Goal: Complete application form: Complete application form

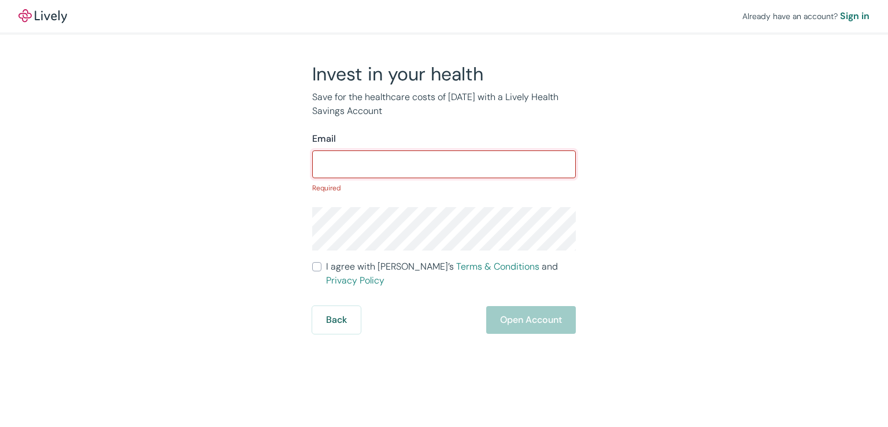
paste input "[EMAIL_ADDRESS][DOMAIN_NAME]"
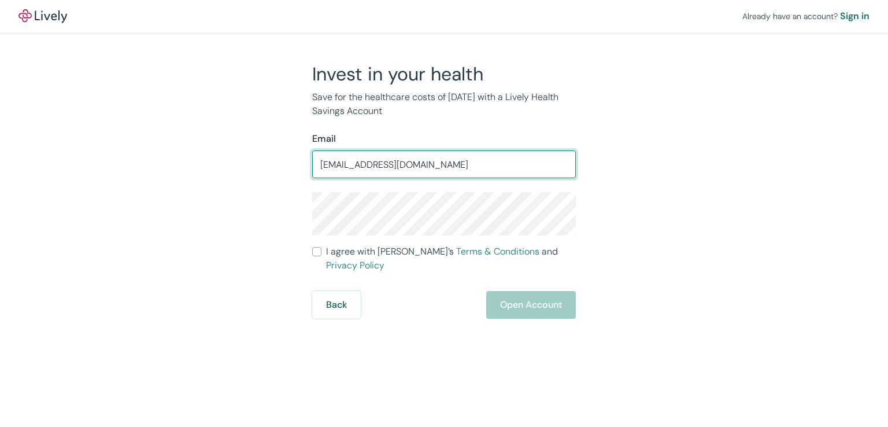
type input "sbeckley48@gmail.com"
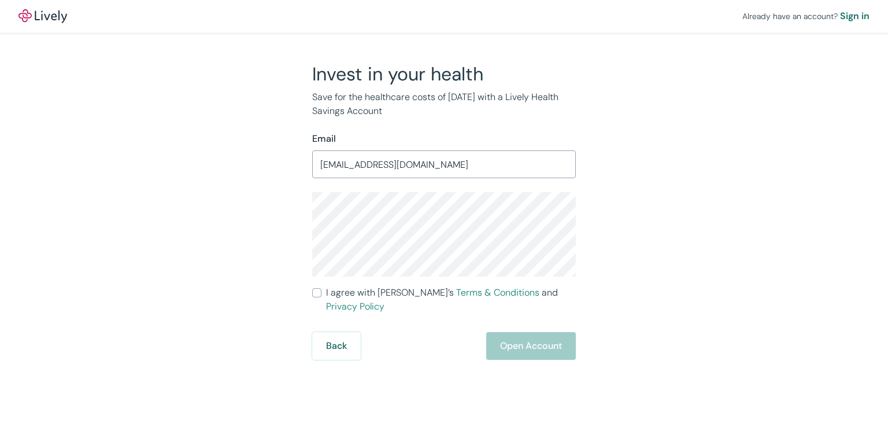
drag, startPoint x: 323, startPoint y: 290, endPoint x: 319, endPoint y: 295, distance: 6.3
click at [322, 290] on label "I agree with Lively’s Terms & Conditions and Privacy Policy" at bounding box center [444, 300] width 264 height 28
click at [322, 290] on input "I agree with Lively’s Terms & Conditions and Privacy Policy" at bounding box center [316, 292] width 9 height 9
checkbox input "true"
click at [507, 332] on button "Open Account" at bounding box center [531, 346] width 90 height 28
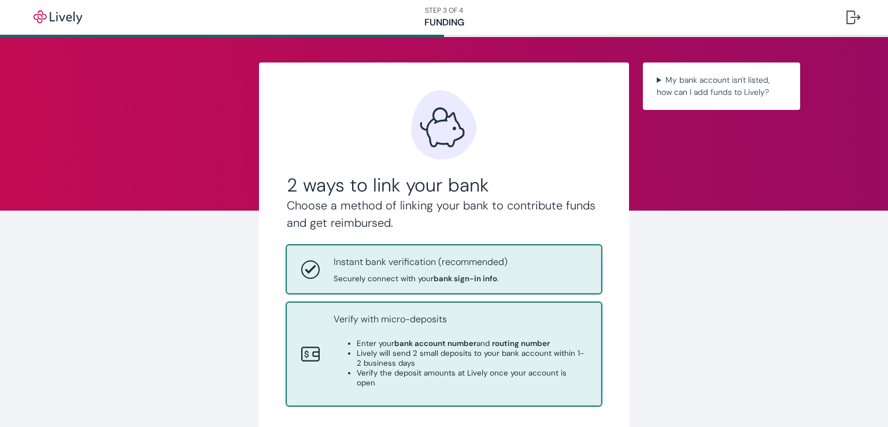
scroll to position [113, 0]
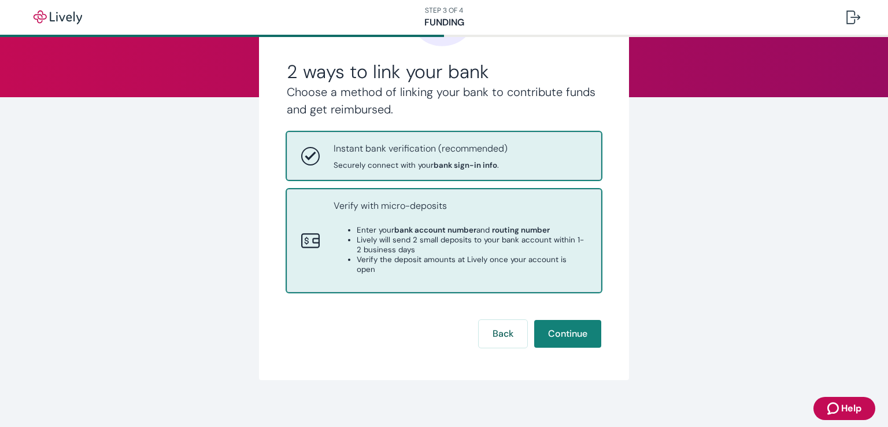
click at [485, 269] on div "Verify with micro-deposits Enter your bank account number and routing number Li…" at bounding box center [460, 240] width 253 height 83
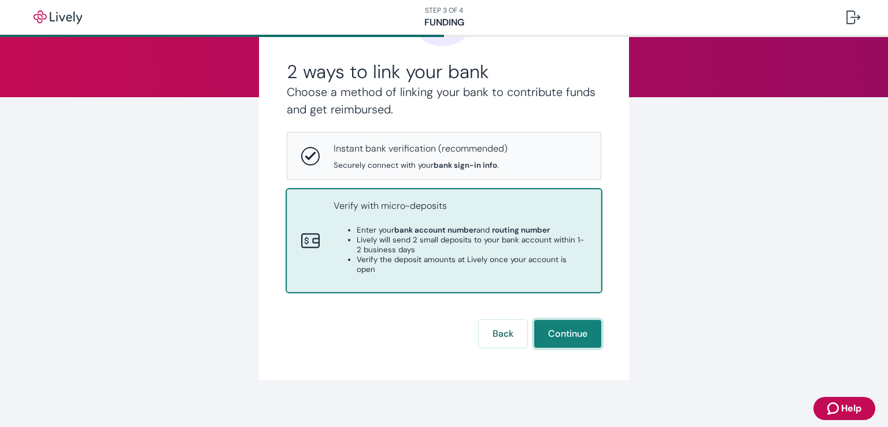
click at [545, 322] on button "Continue" at bounding box center [567, 334] width 67 height 28
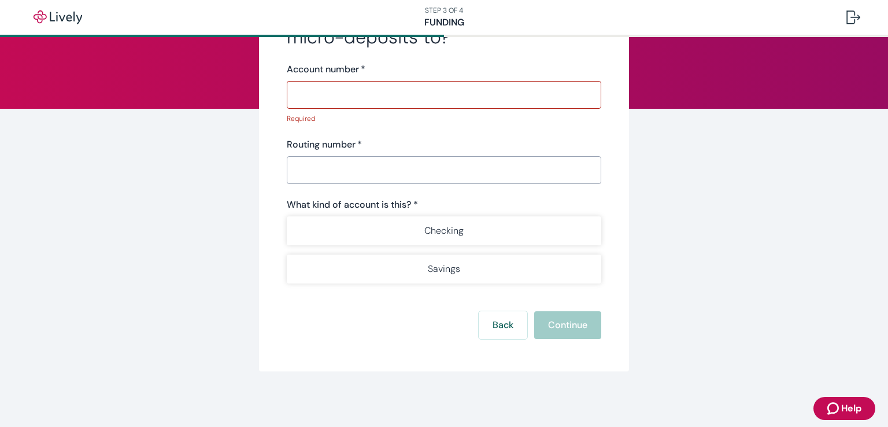
click at [545, 322] on form "What account should we send the micro-deposits to? Account number   * ​ Require…" at bounding box center [444, 170] width 315 height 337
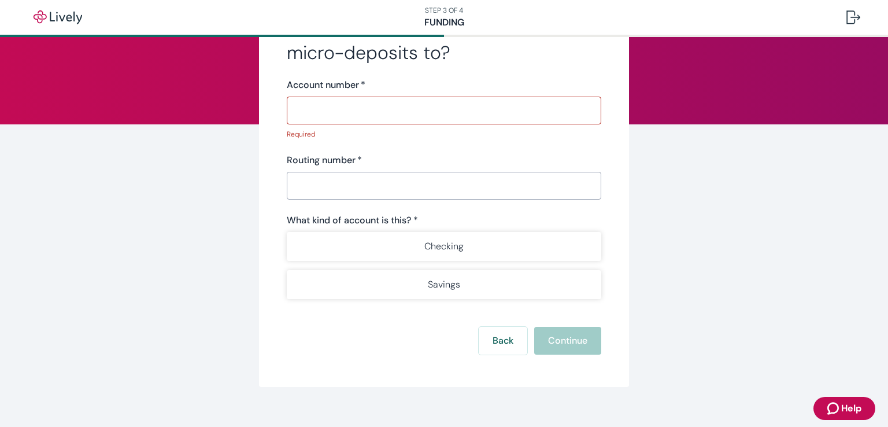
click at [416, 113] on input "Account number   *" at bounding box center [444, 110] width 315 height 23
paste input "073972181"
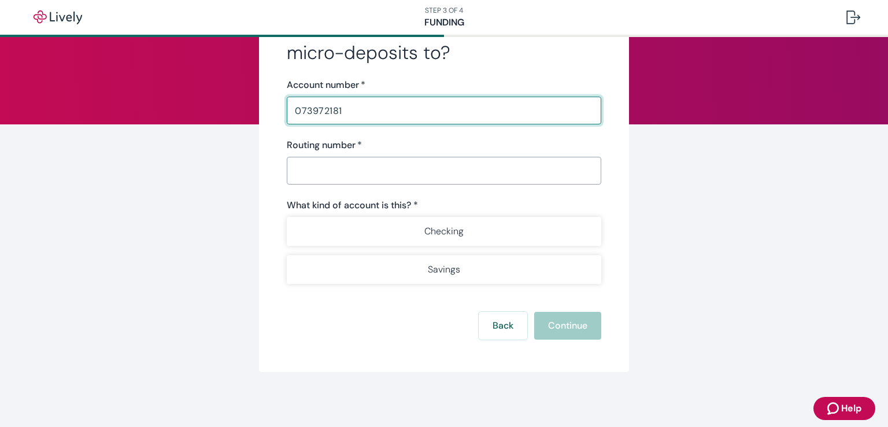
drag, startPoint x: 357, startPoint y: 116, endPoint x: 190, endPoint y: 102, distance: 168.3
click at [190, 100] on div "What account should we send the micro-deposits to? Account number   * 073972181…" at bounding box center [444, 174] width 555 height 396
paste input "7000528096835"
type input "70005280968351"
click at [557, 424] on div "What account should we send the micro-deposits to? Account number   * 700052809…" at bounding box center [444, 189] width 555 height 476
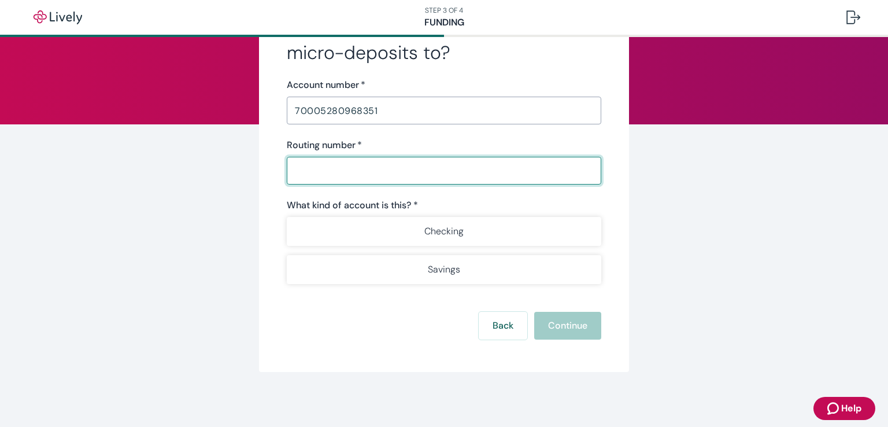
click at [356, 173] on input "Routing number   *" at bounding box center [444, 170] width 315 height 23
paste input "073972181"
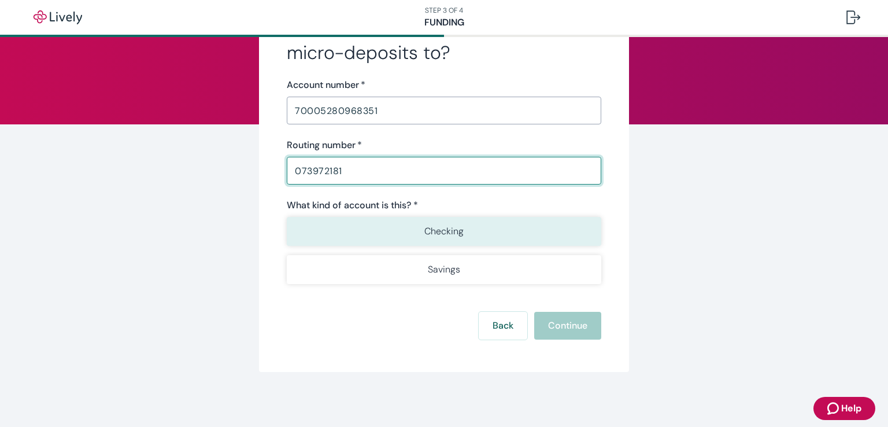
type input "073972181"
click at [450, 235] on button "Checking" at bounding box center [444, 231] width 315 height 29
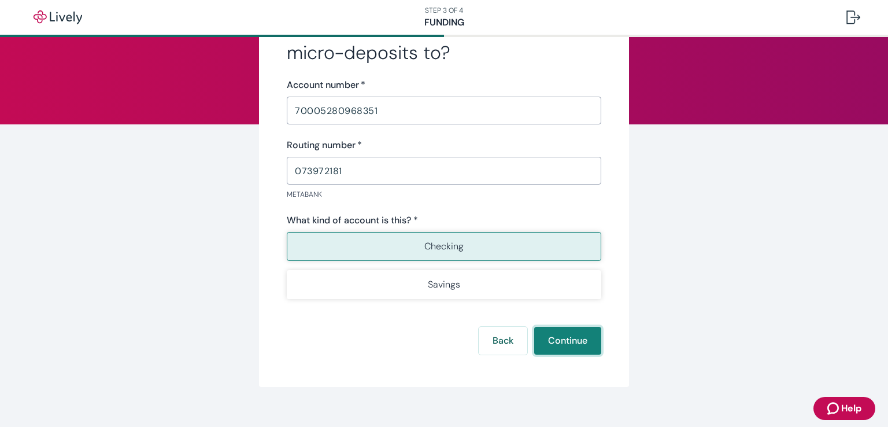
click at [566, 334] on button "Continue" at bounding box center [567, 341] width 67 height 28
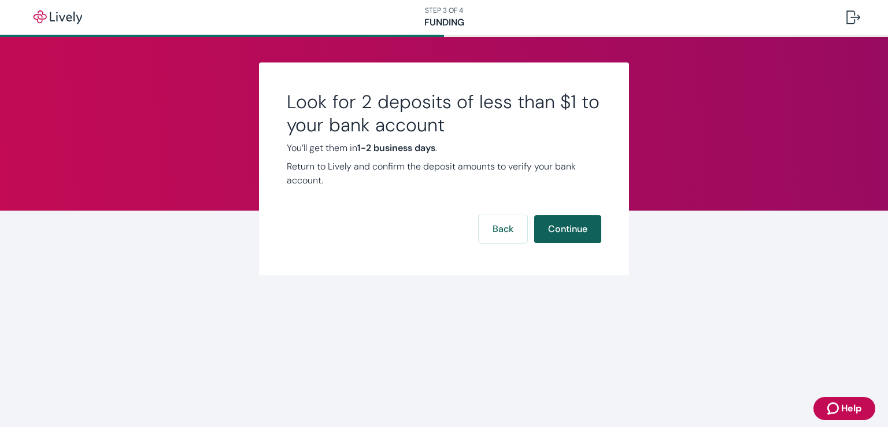
click at [556, 236] on button "Continue" at bounding box center [567, 229] width 67 height 28
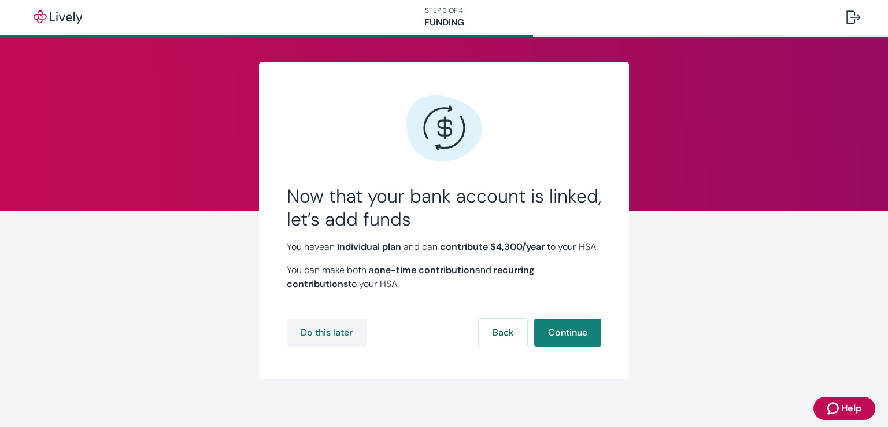
drag, startPoint x: 550, startPoint y: 347, endPoint x: 326, endPoint y: 355, distance: 224.5
click at [350, 346] on div "Do this later Back Continue" at bounding box center [444, 333] width 315 height 28
click at [334, 346] on button "Do this later" at bounding box center [327, 333] width 80 height 28
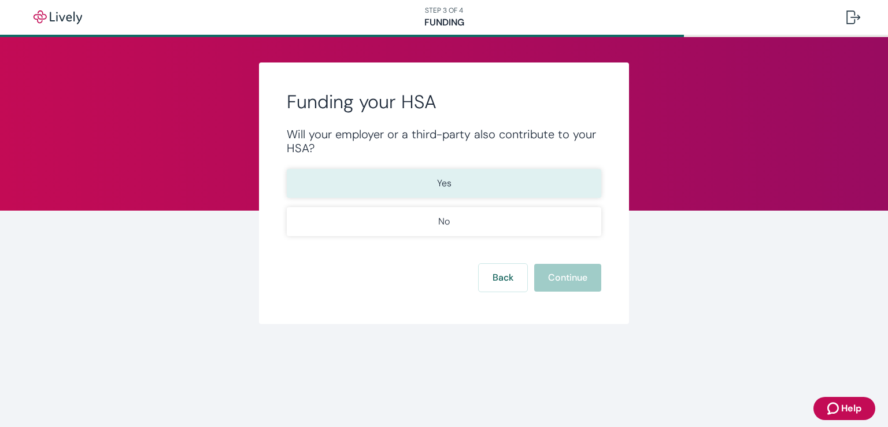
click at [515, 179] on button "Yes" at bounding box center [444, 183] width 315 height 29
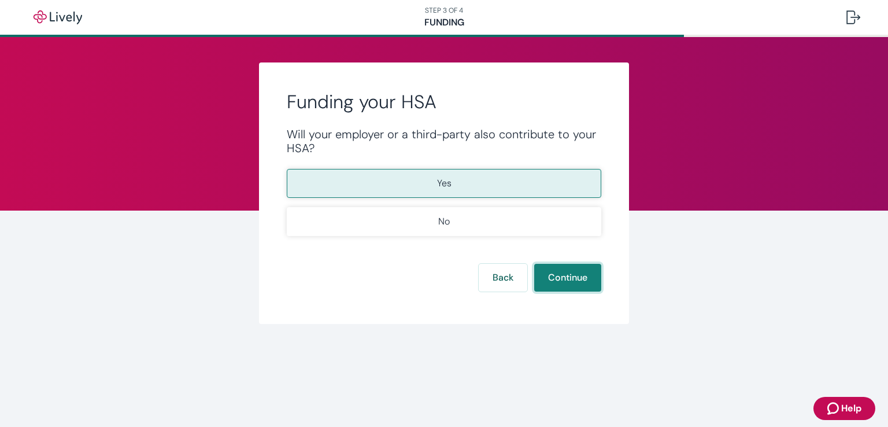
click at [578, 267] on button "Continue" at bounding box center [567, 278] width 67 height 28
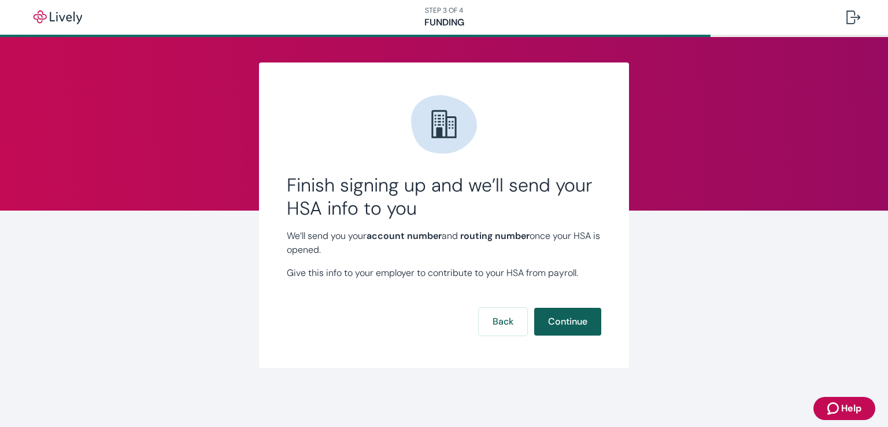
click at [588, 309] on button "Continue" at bounding box center [567, 322] width 67 height 28
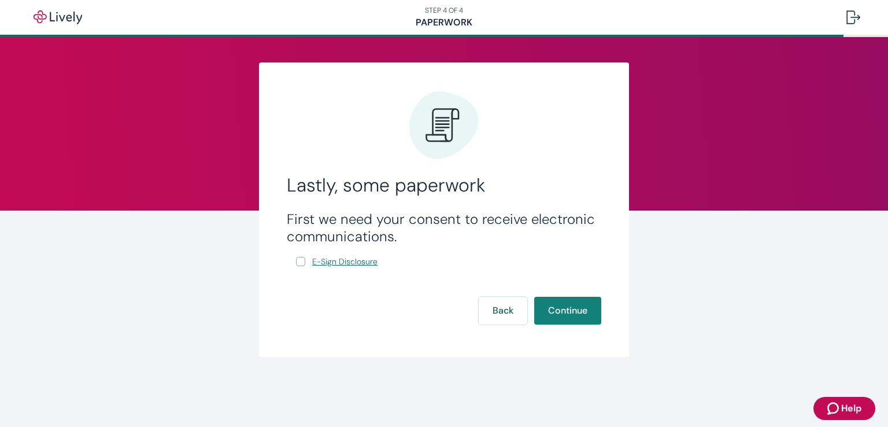
click at [349, 264] on span "E-Sign Disclosure" at bounding box center [344, 262] width 65 height 12
click at [302, 262] on input "E-Sign Disclosure" at bounding box center [300, 261] width 9 height 9
checkbox input "true"
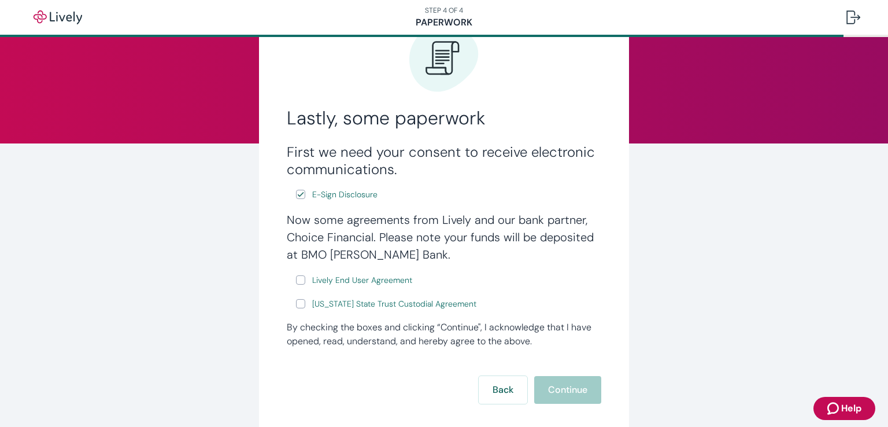
scroll to position [134, 0]
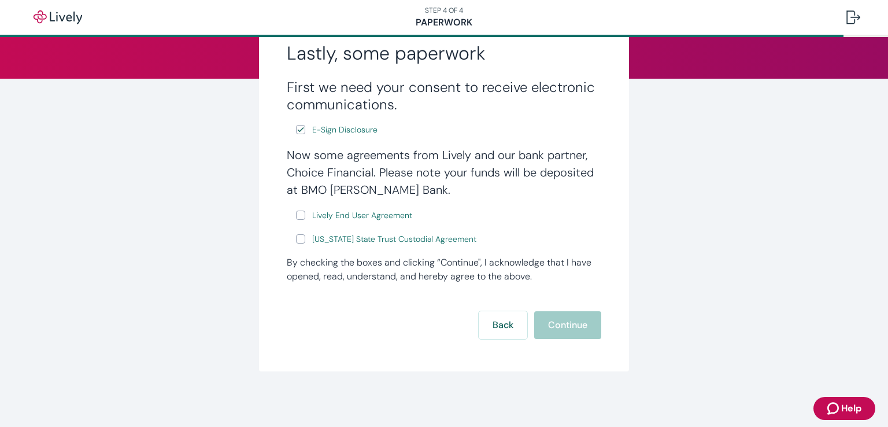
click at [296, 217] on input "Lively End User Agreement" at bounding box center [300, 214] width 9 height 9
checkbox input "true"
click at [297, 237] on input "Wyoming State Trust Custodial Agreement" at bounding box center [300, 238] width 9 height 9
checkbox input "true"
click at [567, 328] on button "Continue" at bounding box center [567, 325] width 67 height 28
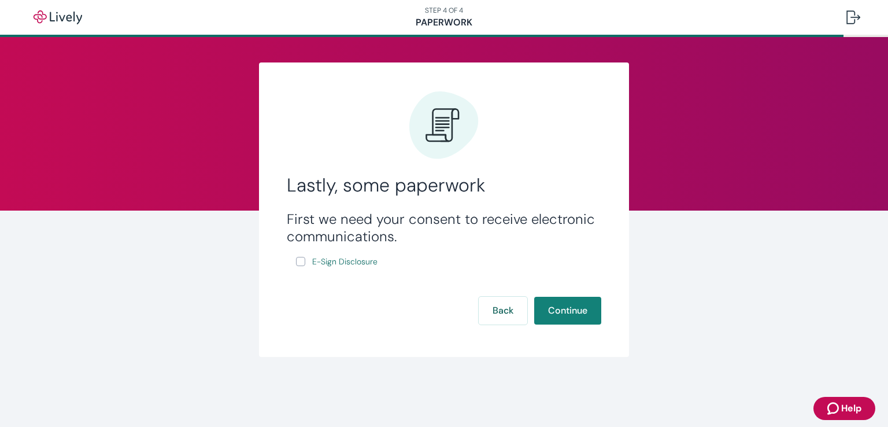
click at [360, 260] on span "E-Sign Disclosure" at bounding box center [344, 262] width 65 height 12
click at [300, 260] on input "E-Sign Disclosure" at bounding box center [300, 261] width 9 height 9
checkbox input "true"
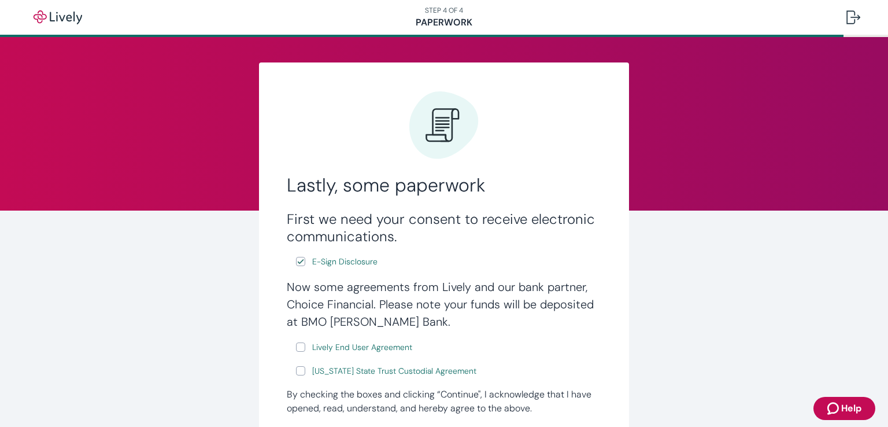
scroll to position [134, 0]
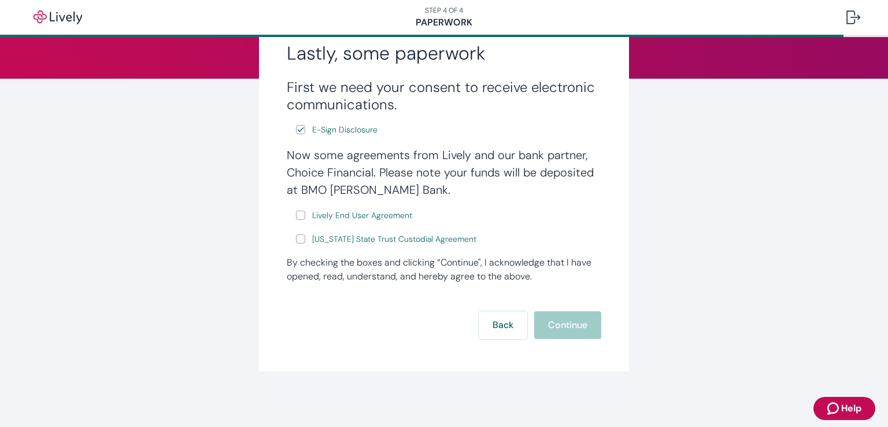
click at [300, 217] on input "Lively End User Agreement" at bounding box center [300, 214] width 9 height 9
checkbox input "true"
click at [302, 241] on label "Wyoming State Trust Custodial Agreement" at bounding box center [387, 239] width 183 height 14
click at [302, 241] on input "Wyoming State Trust Custodial Agreement" at bounding box center [300, 238] width 9 height 9
checkbox input "true"
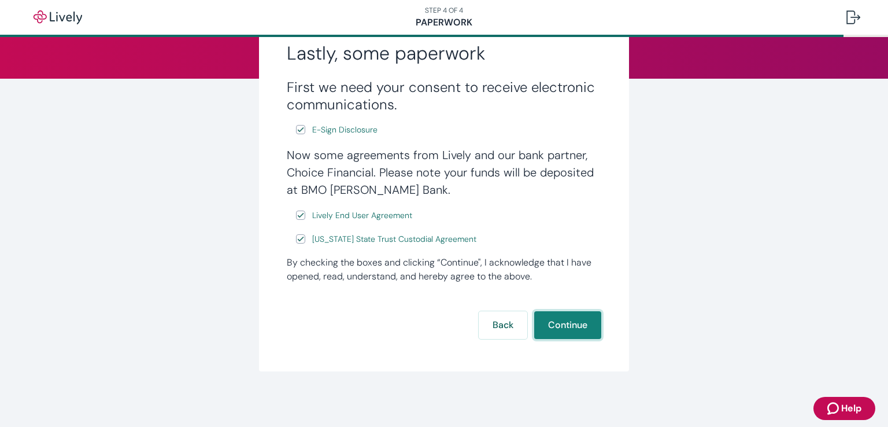
click at [534, 322] on button "Continue" at bounding box center [567, 325] width 67 height 28
